Goal: Check status: Check status

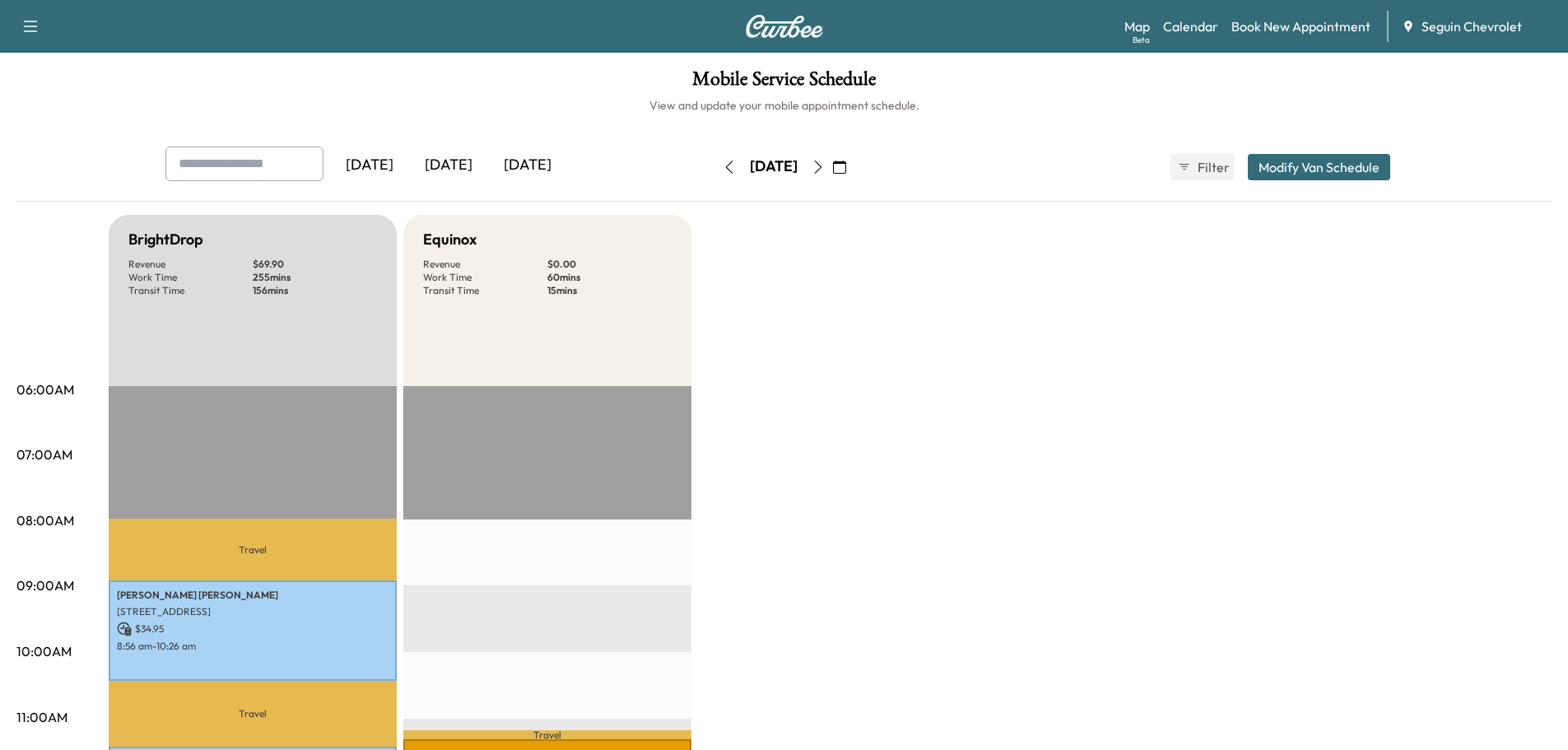
click at [448, 159] on div "[DATE]" at bounding box center [448, 166] width 79 height 38
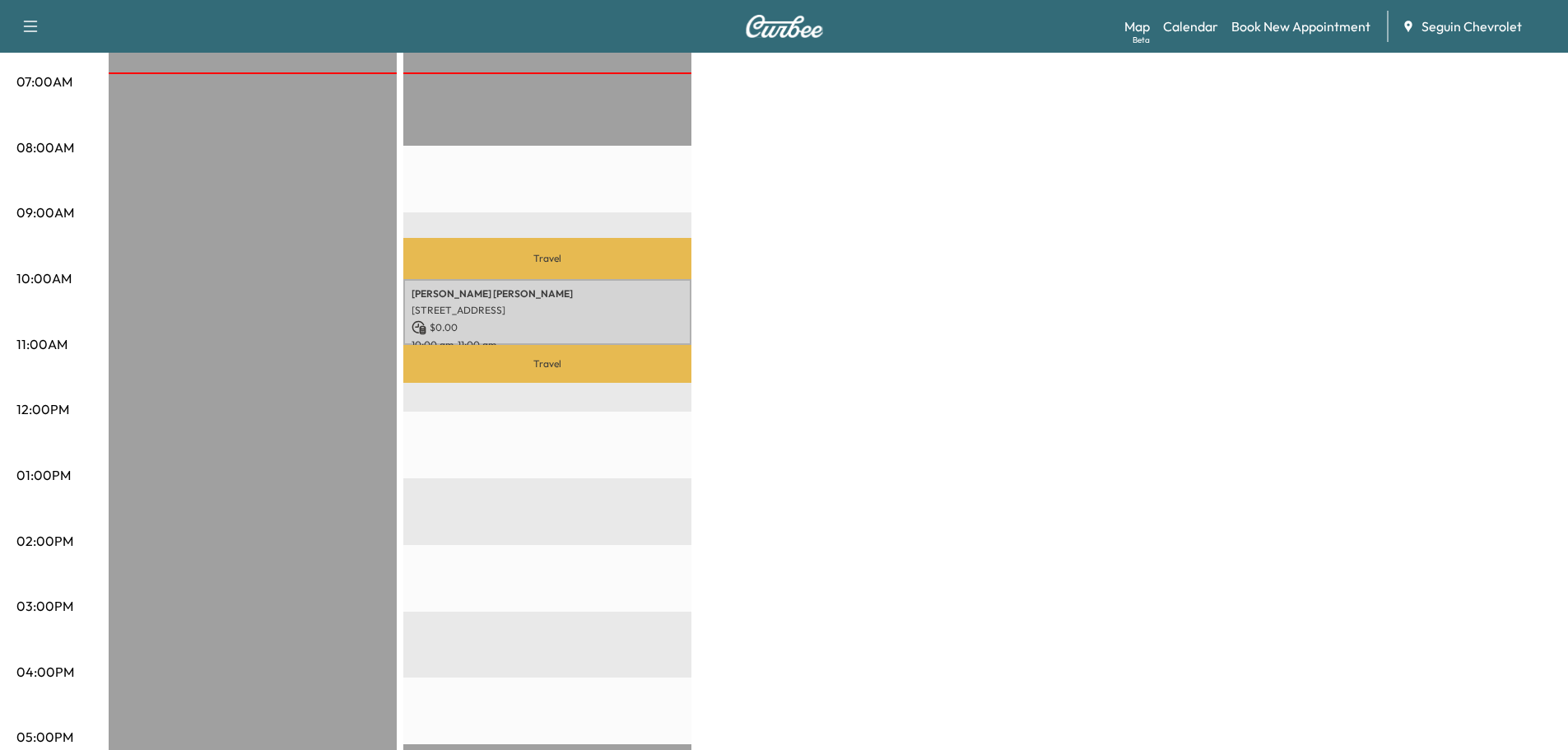
scroll to position [412, 0]
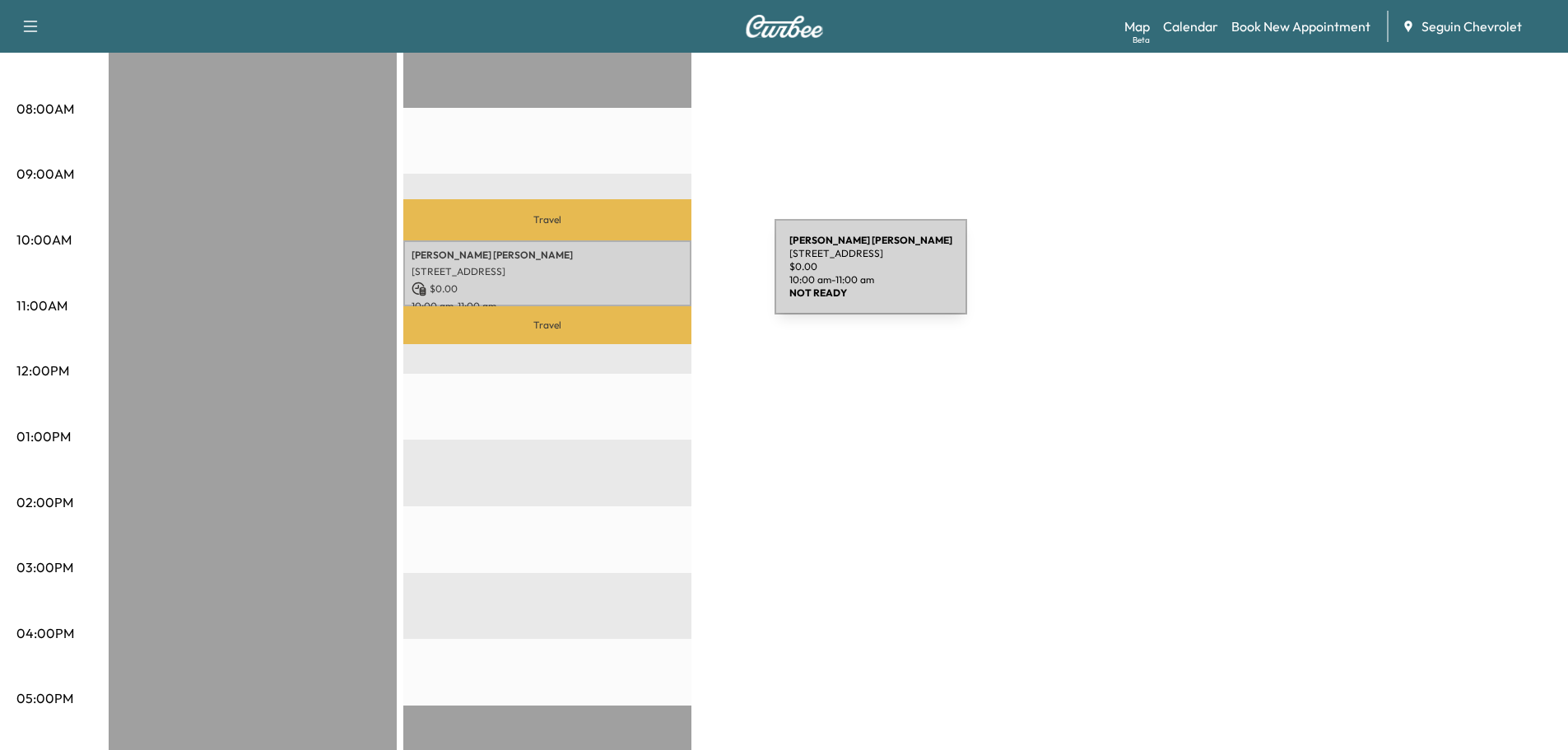
click at [651, 277] on div "[PERSON_NAME] [STREET_ADDRESS][PERSON_NAME] $ 0.00 10:00 am - 11:00 am" at bounding box center [547, 273] width 288 height 67
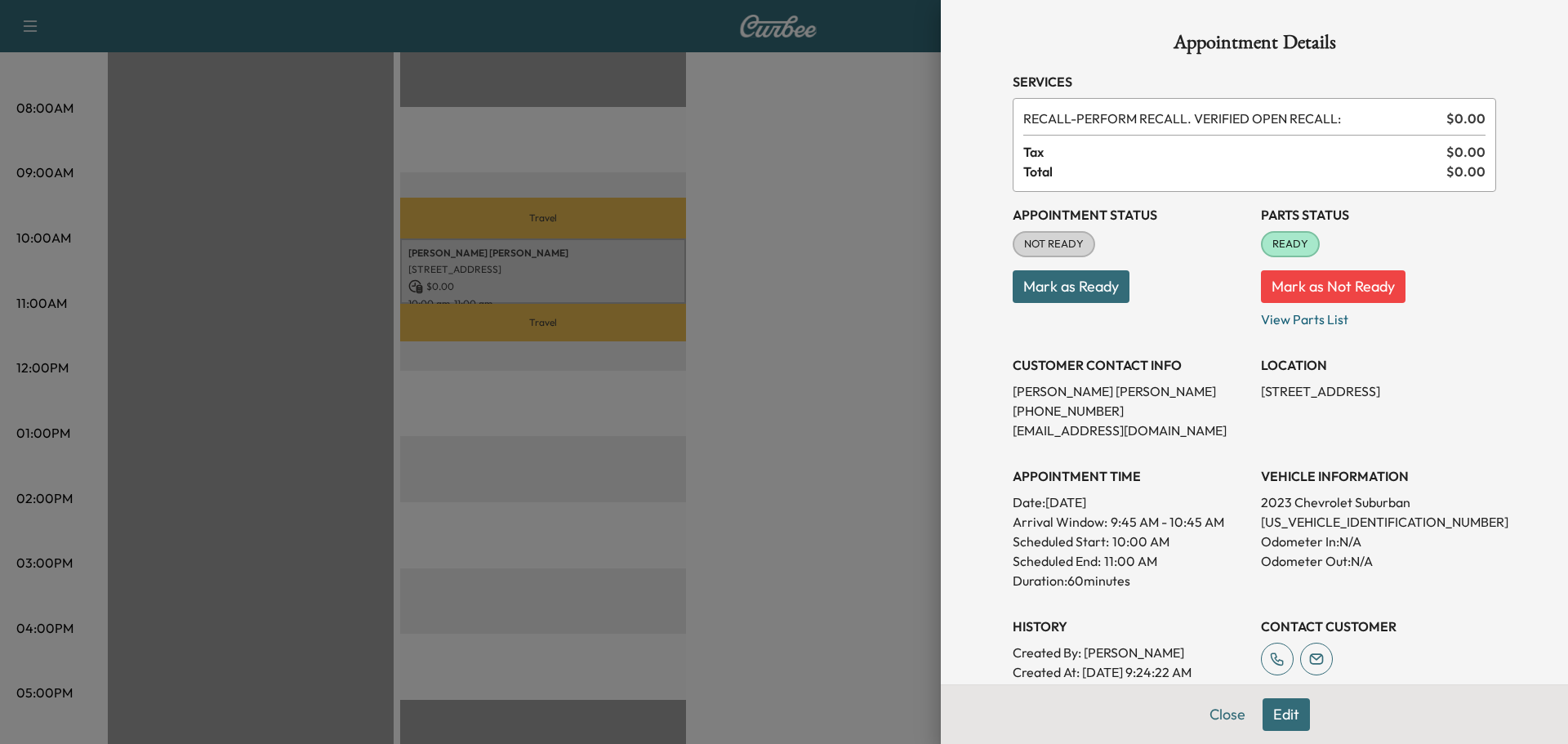
click at [784, 316] on div at bounding box center [784, 372] width 1568 height 744
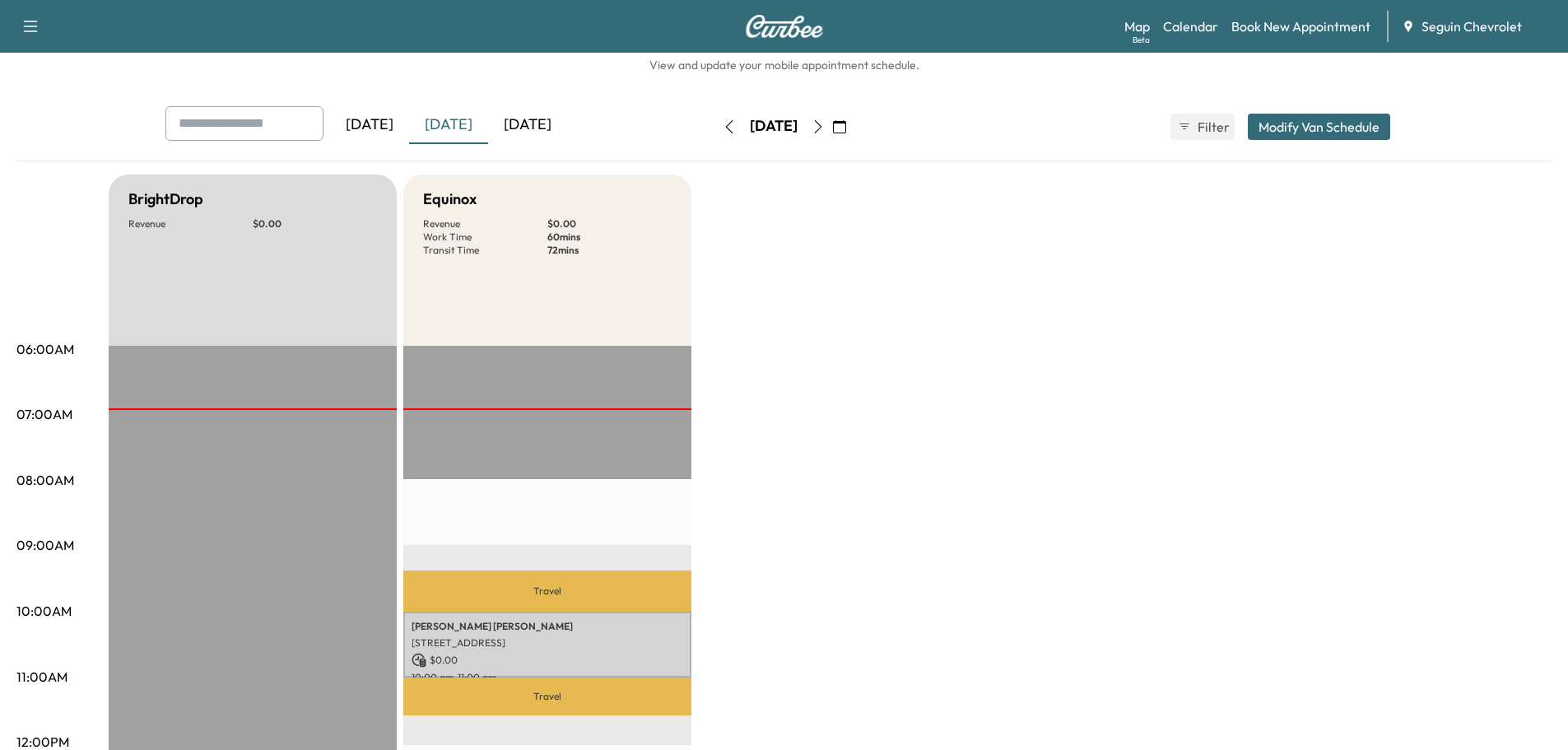
scroll to position [0, 0]
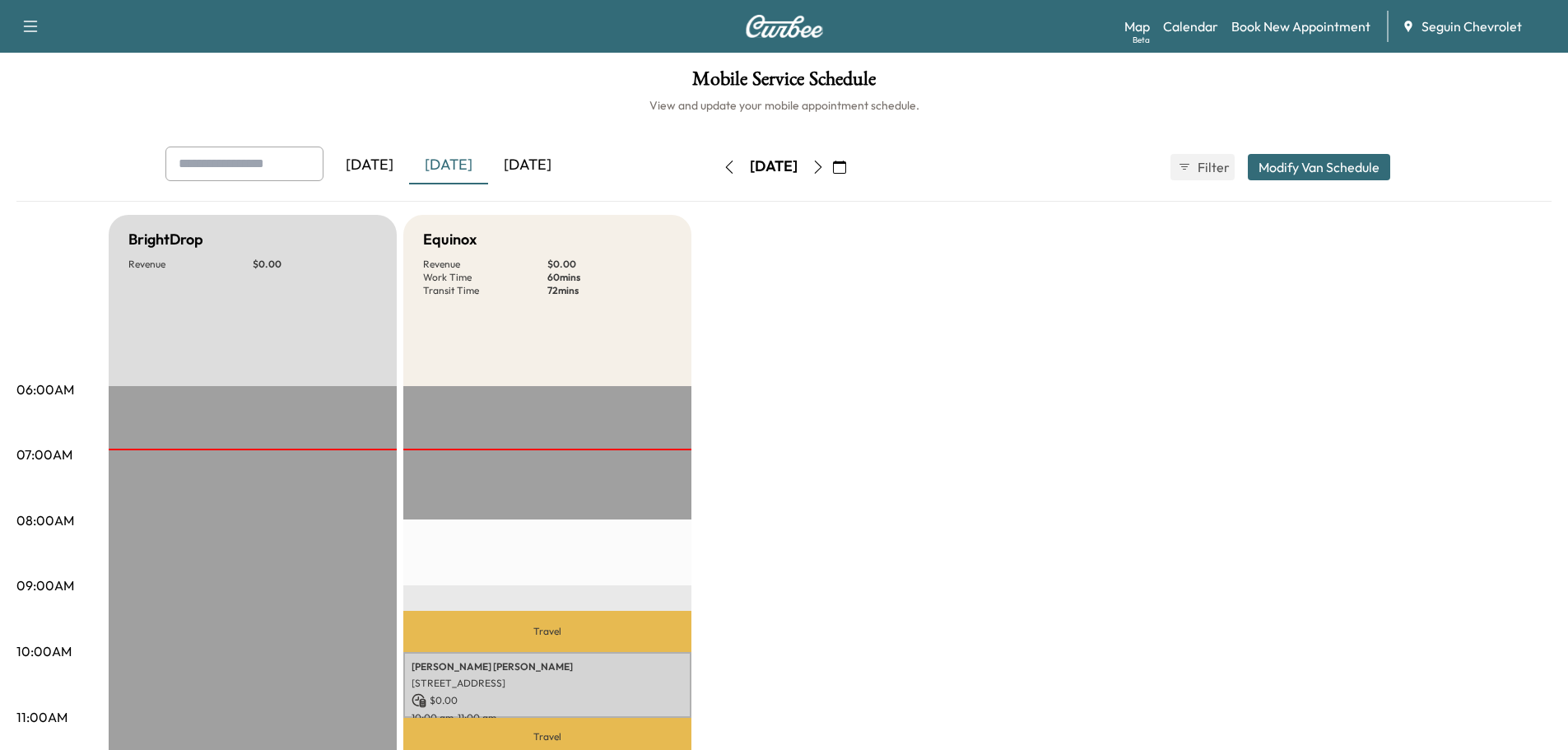
click at [846, 163] on icon "button" at bounding box center [840, 167] width 14 height 14
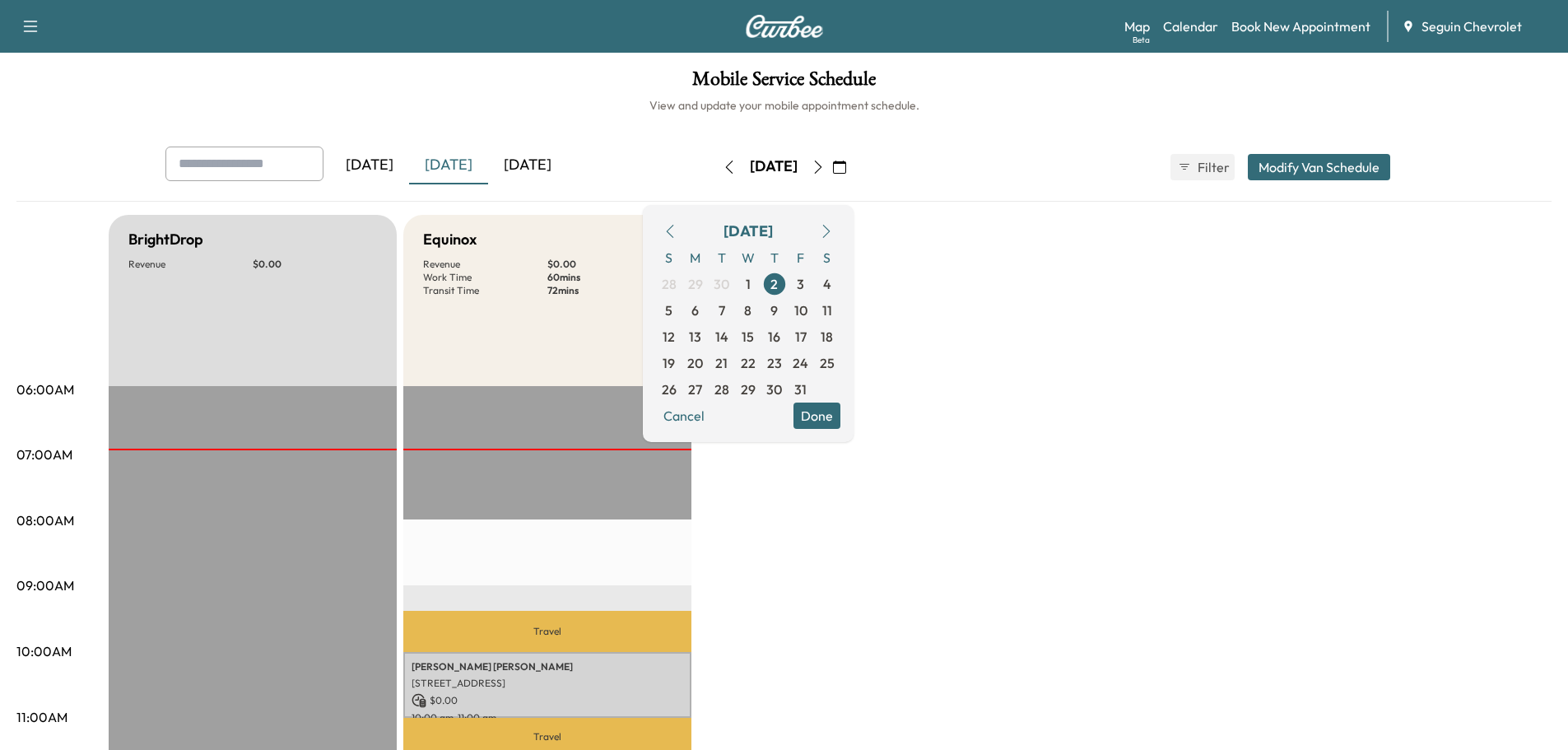
click at [684, 223] on button "button" at bounding box center [669, 231] width 28 height 26
click at [677, 231] on icon "button" at bounding box center [670, 232] width 14 height 14
click at [728, 333] on span "16" at bounding box center [721, 336] width 13 height 20
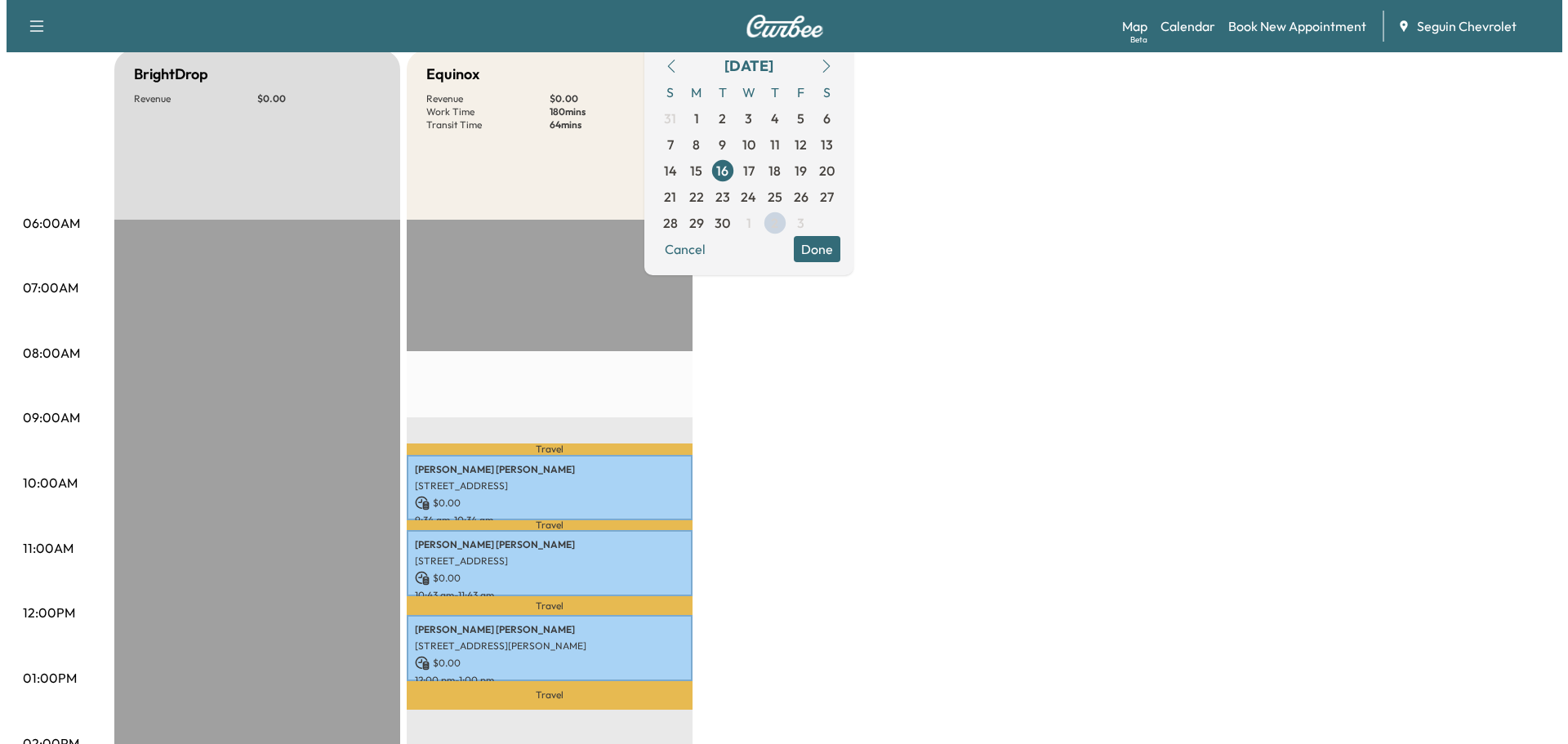
scroll to position [245, 0]
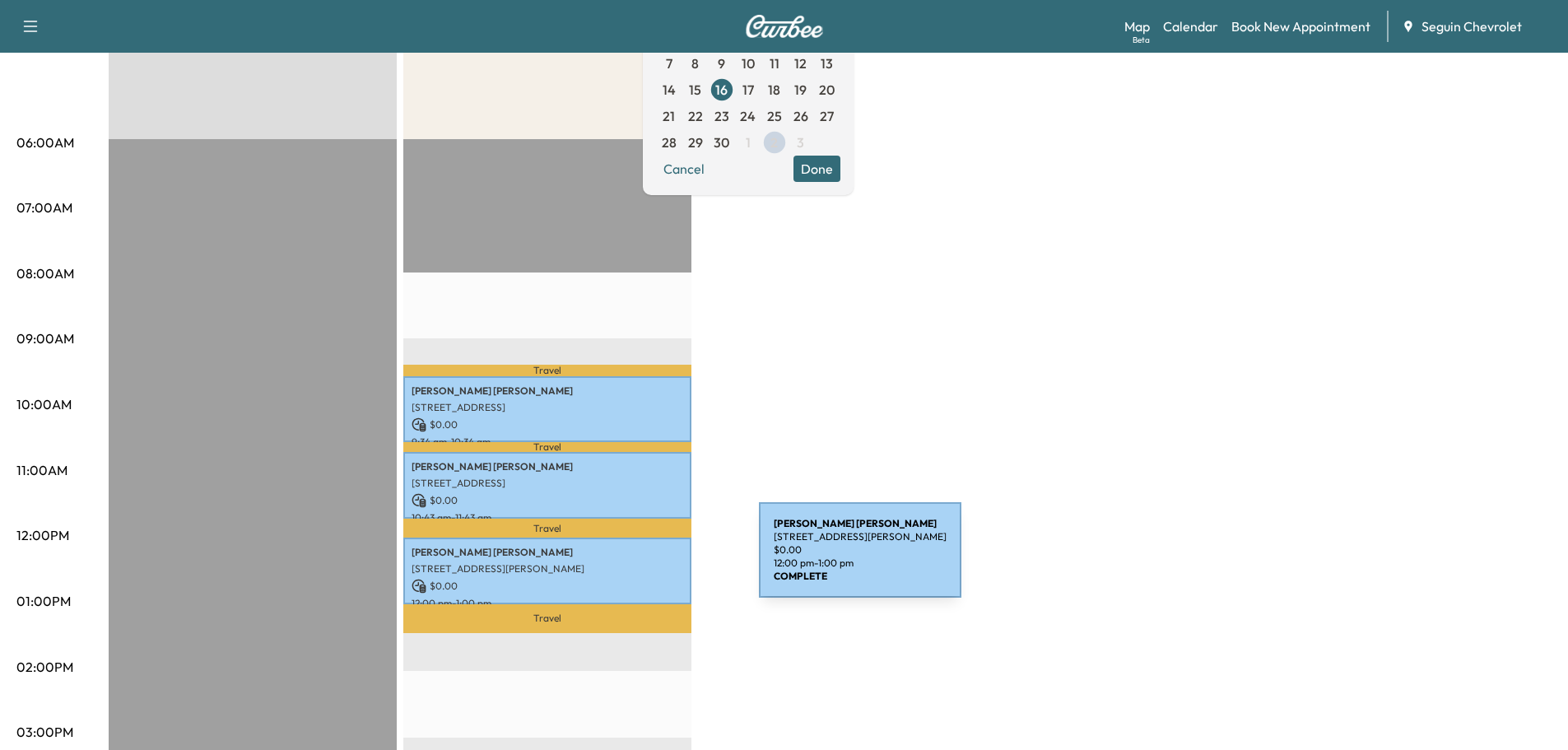
click at [636, 562] on p "[STREET_ADDRESS][PERSON_NAME]" at bounding box center [548, 569] width 272 height 14
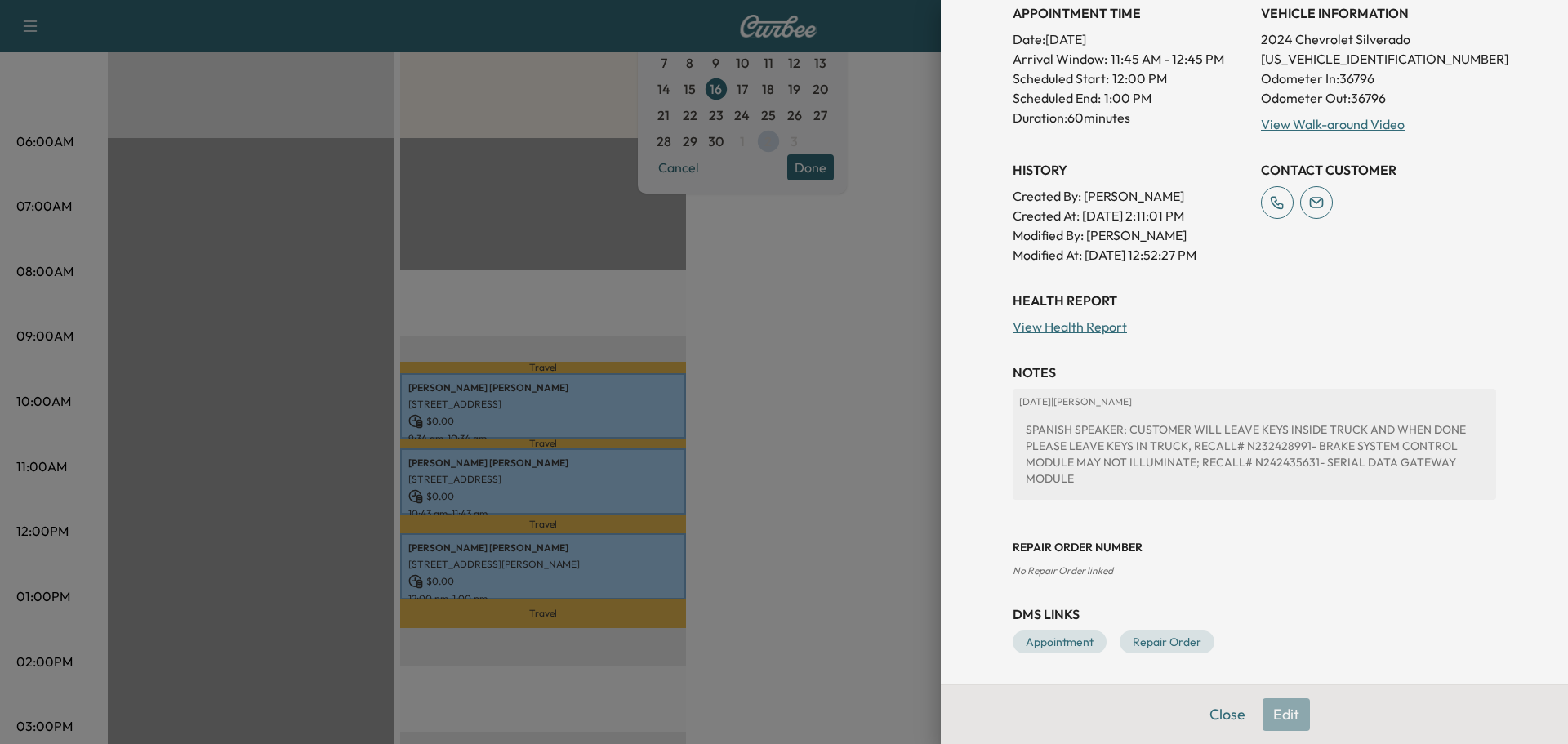
scroll to position [419, 0]
